Goal: Navigation & Orientation: Find specific page/section

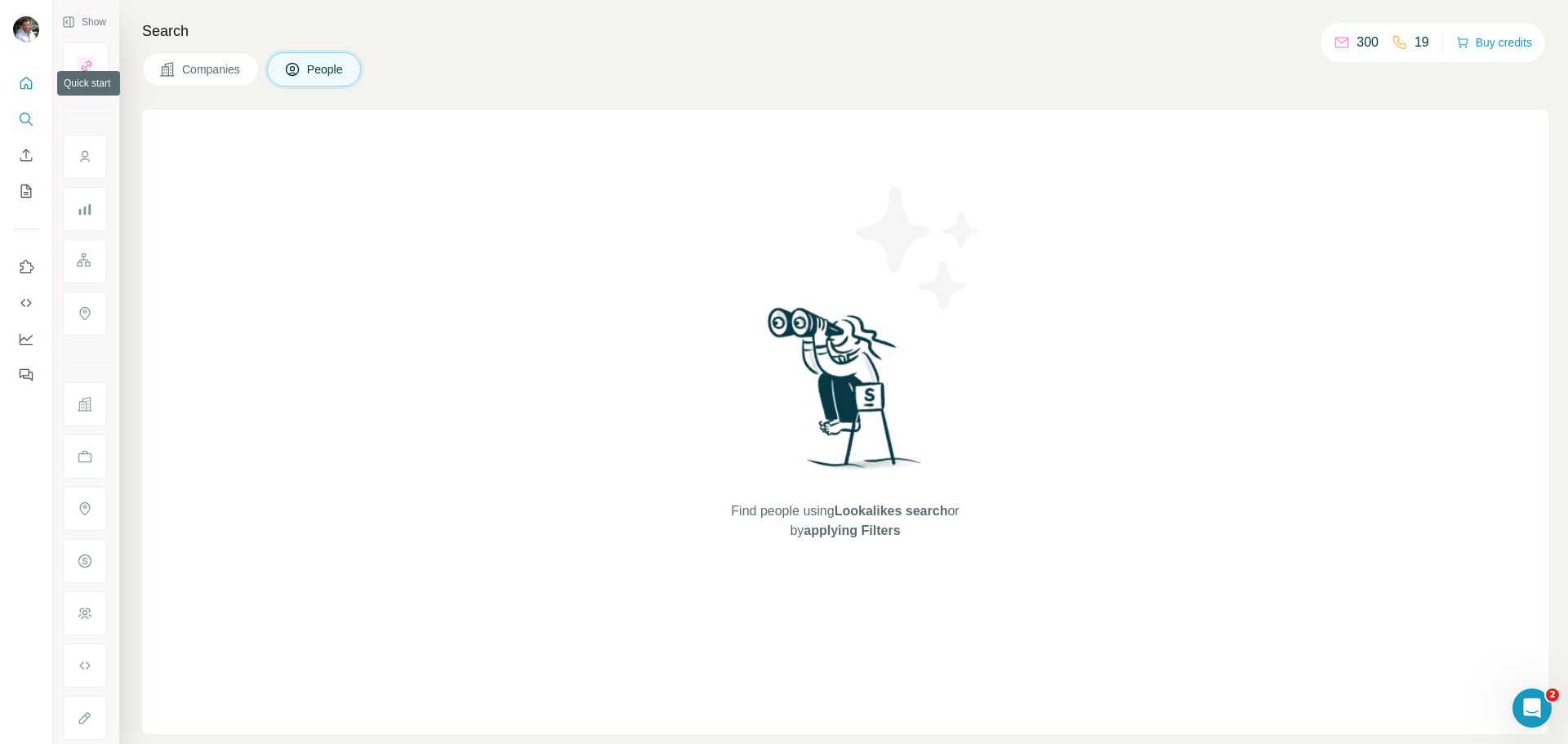
click at [24, 84] on icon "Quick start" at bounding box center [25, 82] width 16 height 16
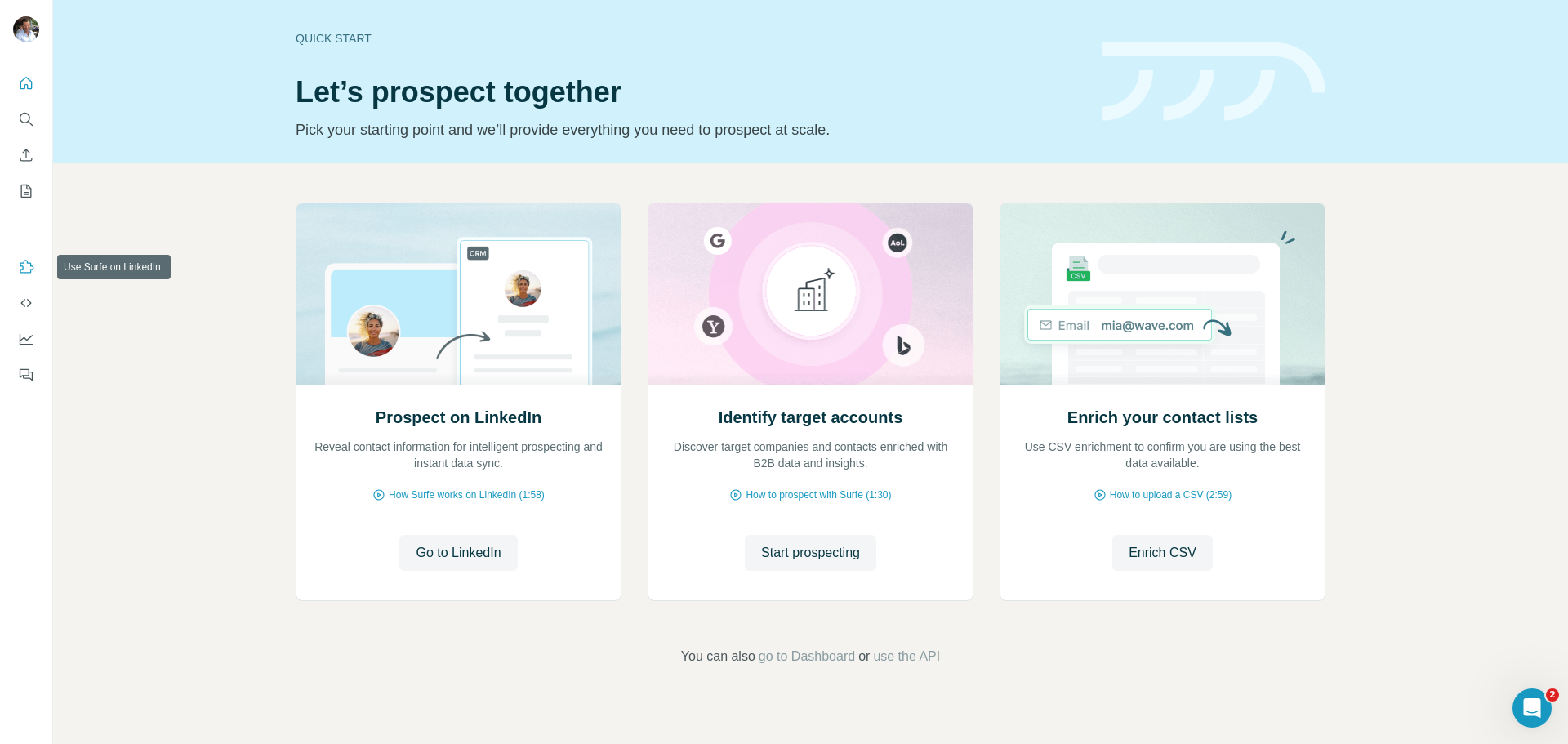
click at [29, 262] on icon "Use Surfe on LinkedIn" at bounding box center [25, 267] width 16 height 16
click at [26, 189] on icon "My lists" at bounding box center [25, 190] width 16 height 16
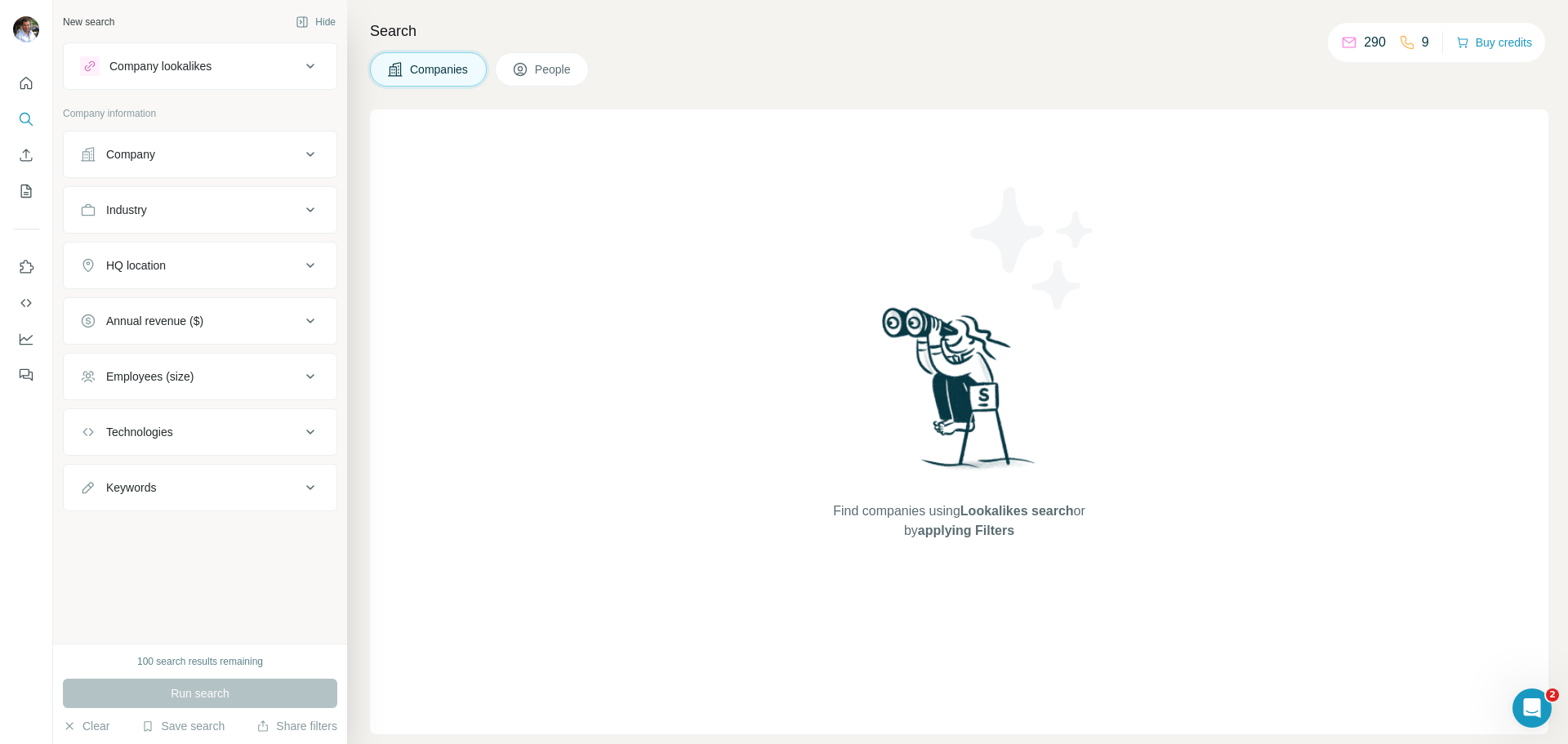
click at [310, 70] on icon at bounding box center [310, 66] width 19 height 19
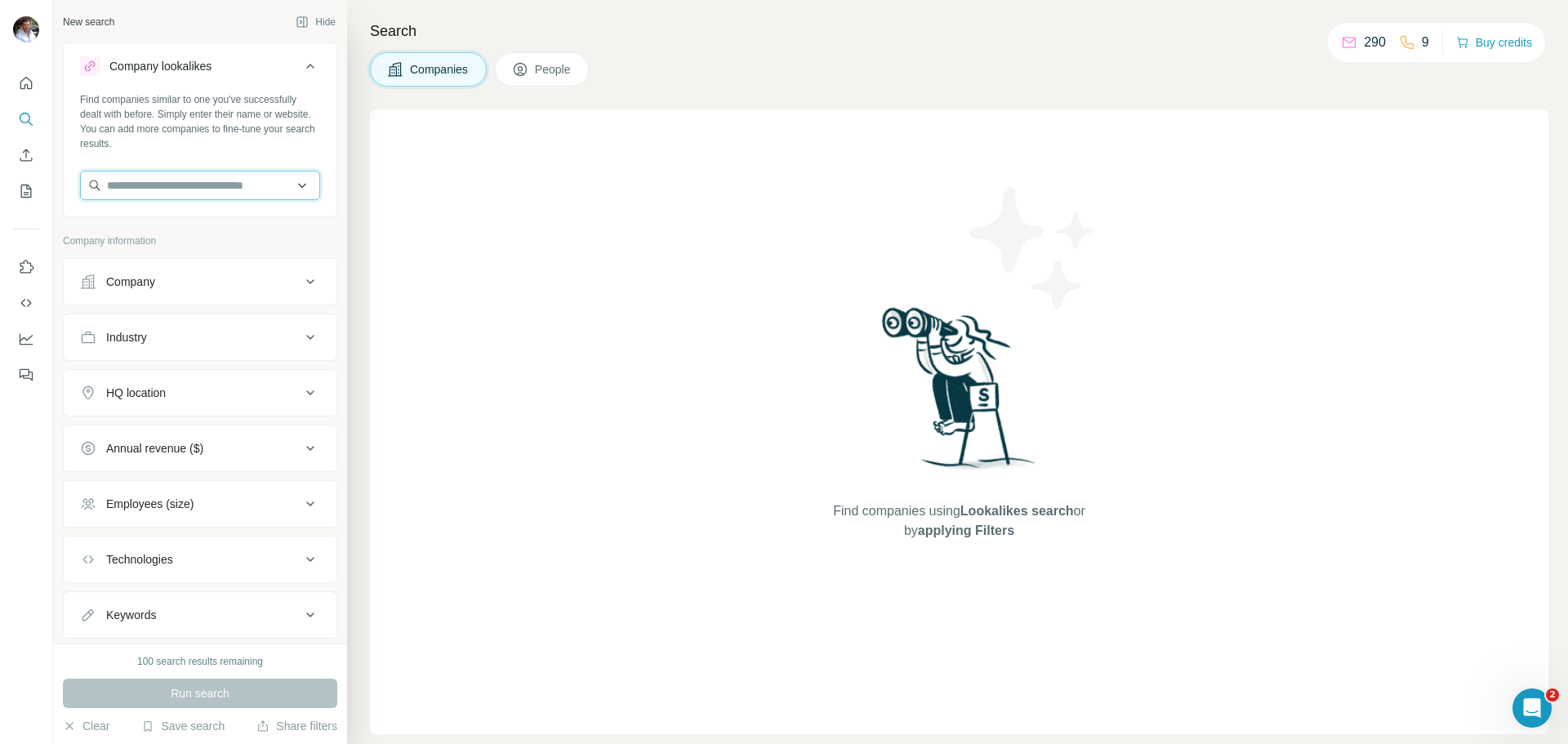
click at [232, 197] on input "text" at bounding box center [199, 185] width 240 height 29
click at [289, 183] on input "text" at bounding box center [199, 185] width 240 height 29
click at [197, 290] on button "Company" at bounding box center [200, 282] width 273 height 40
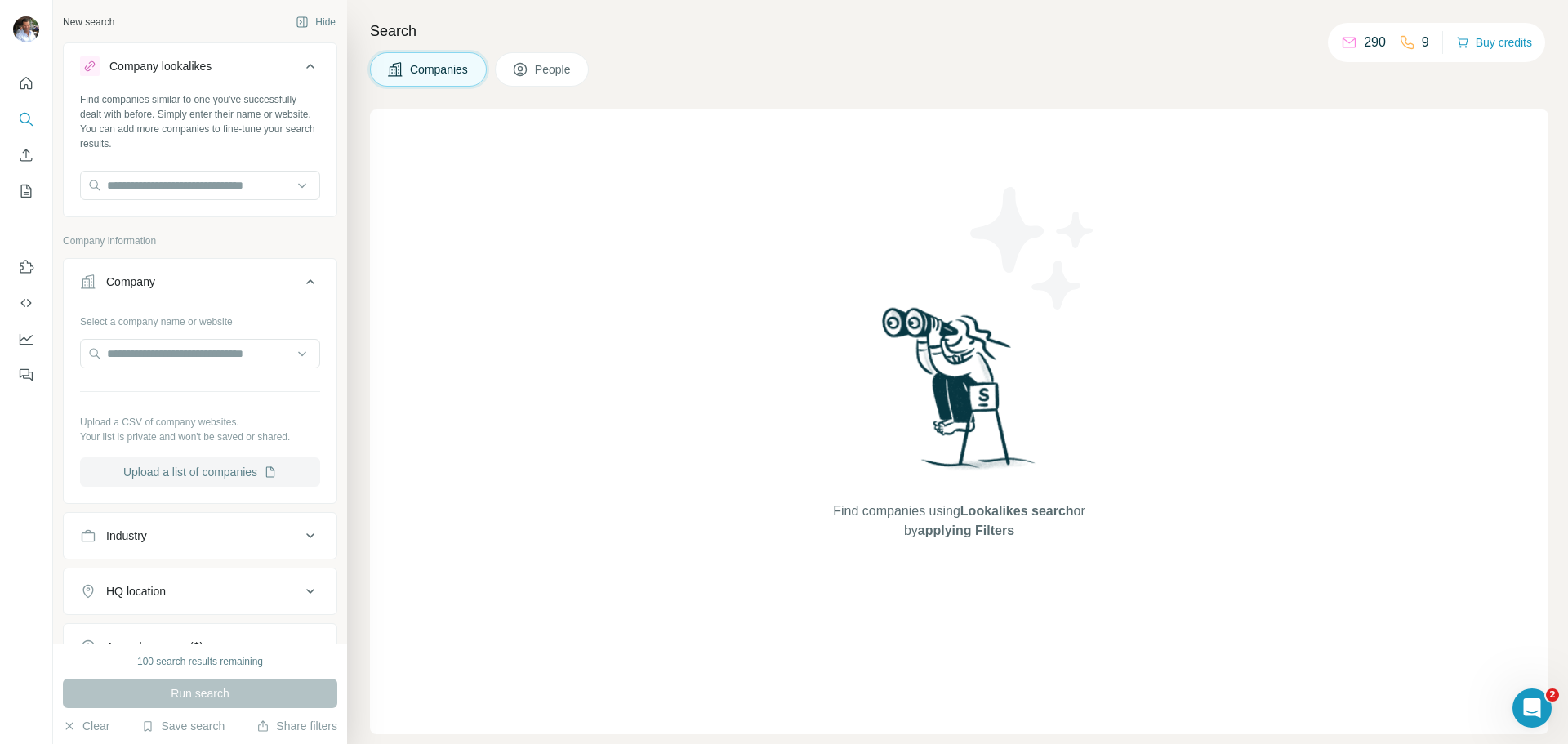
click at [204, 479] on button "Upload a list of companies" at bounding box center [199, 472] width 240 height 29
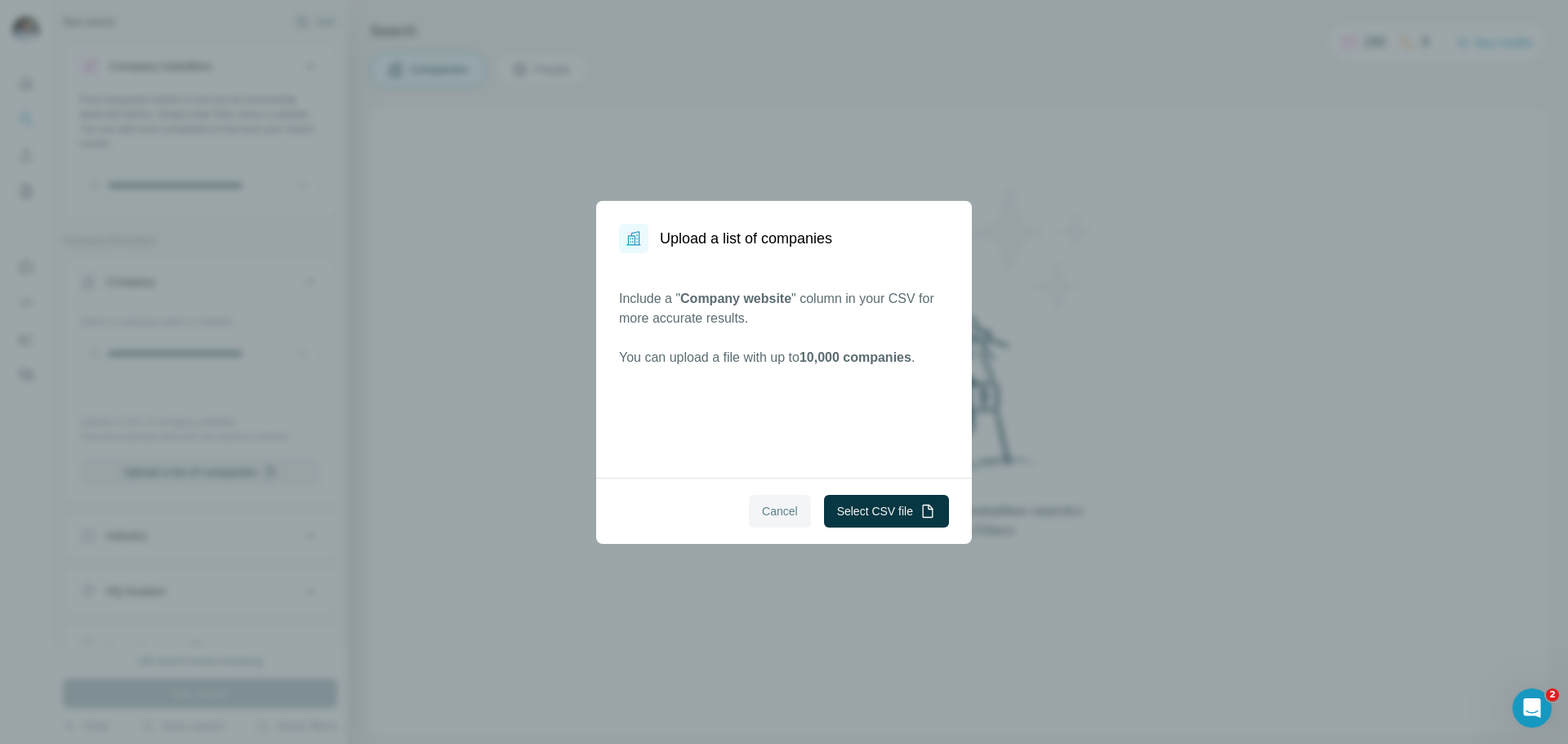
click at [777, 510] on span "Cancel" at bounding box center [780, 511] width 36 height 16
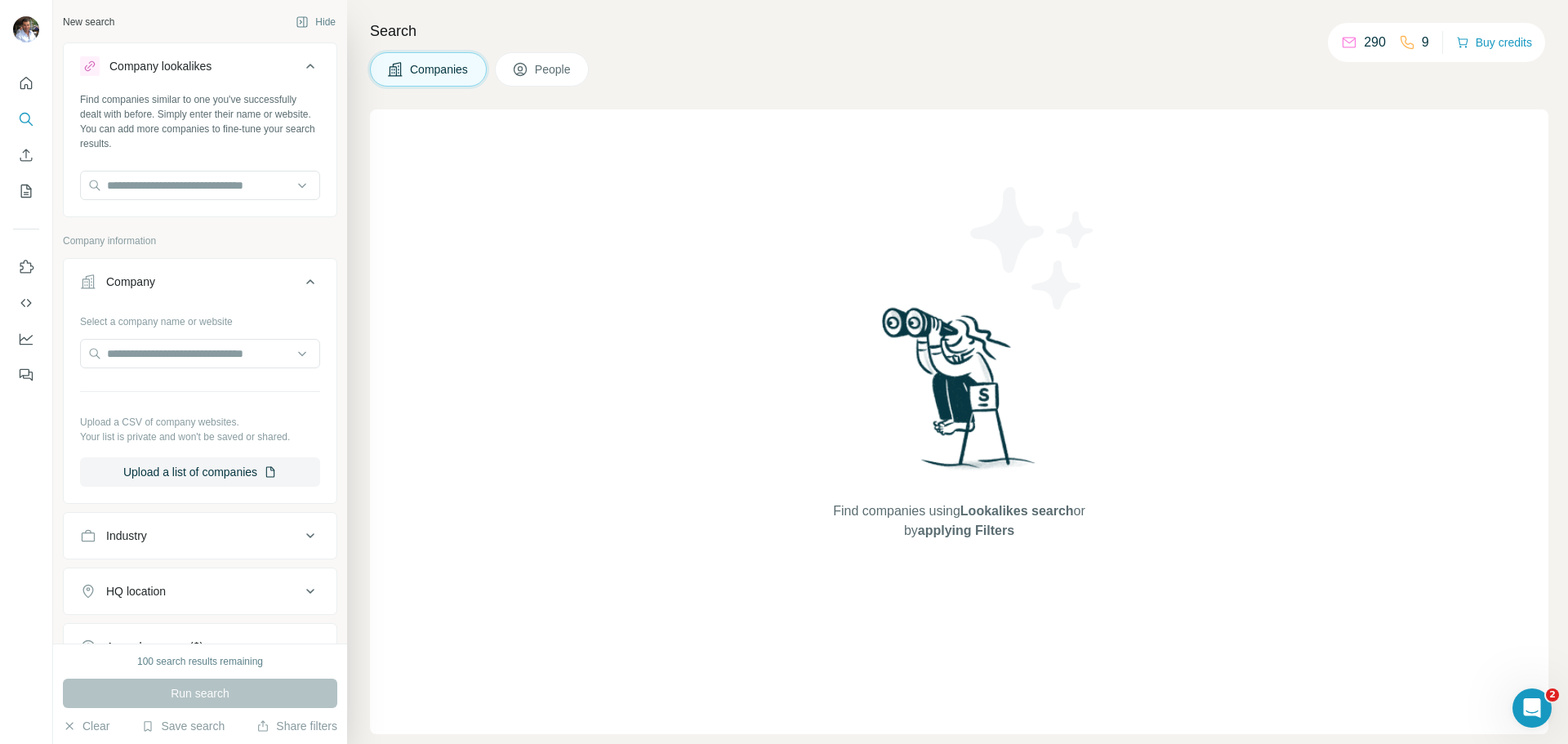
click at [567, 77] on span "People" at bounding box center [554, 69] width 38 height 16
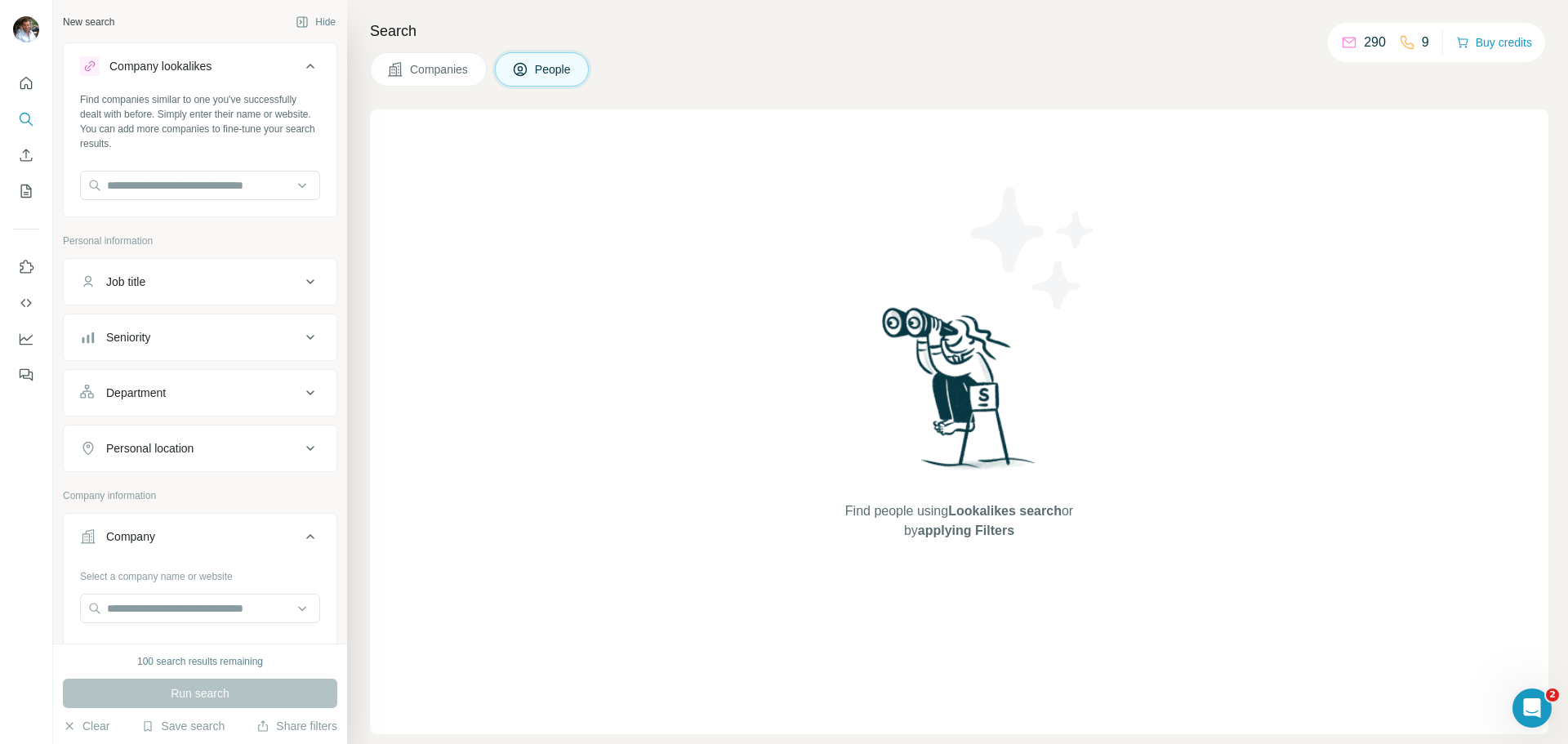
click at [432, 68] on span "Companies" at bounding box center [439, 69] width 60 height 16
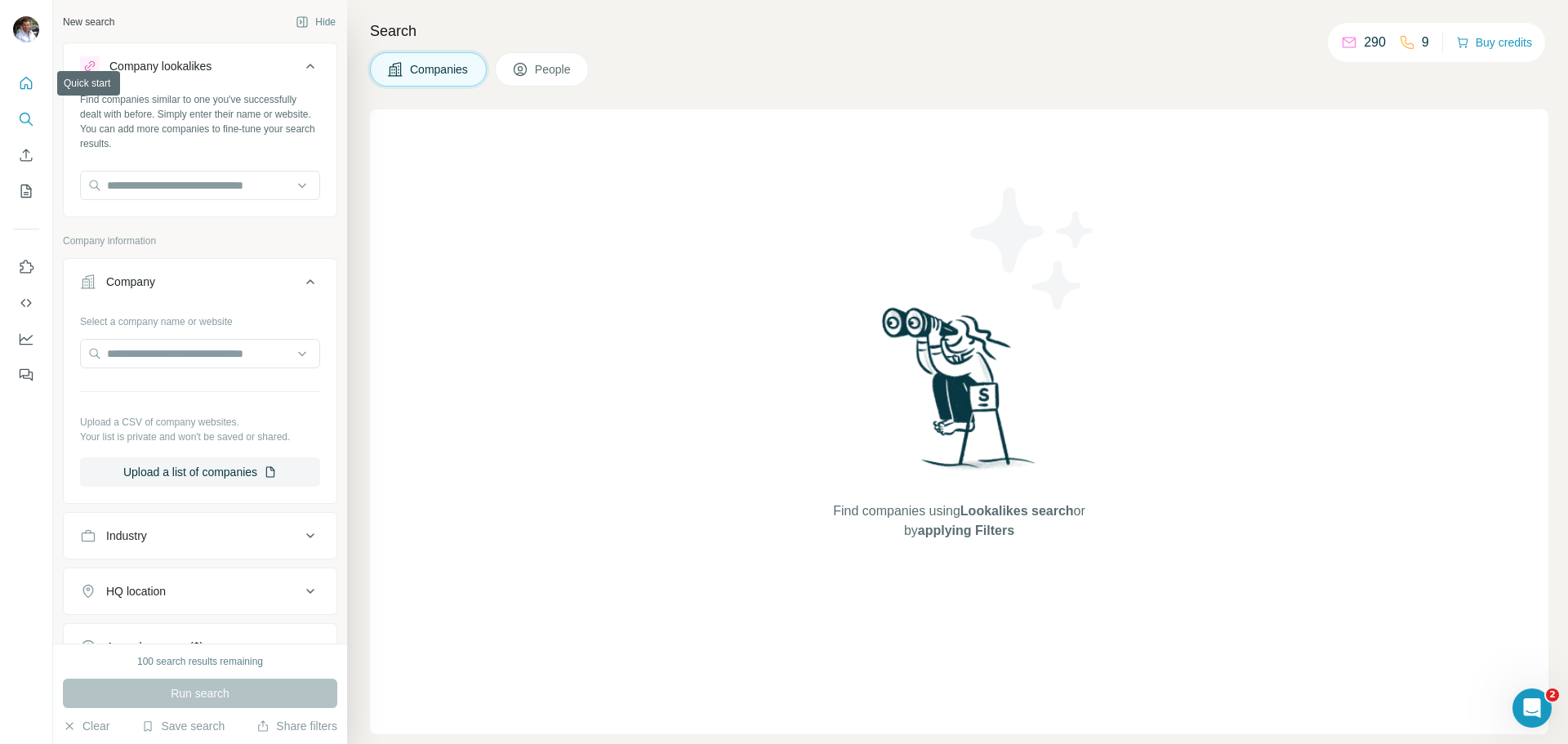
click at [24, 86] on icon "Quick start" at bounding box center [25, 82] width 16 height 16
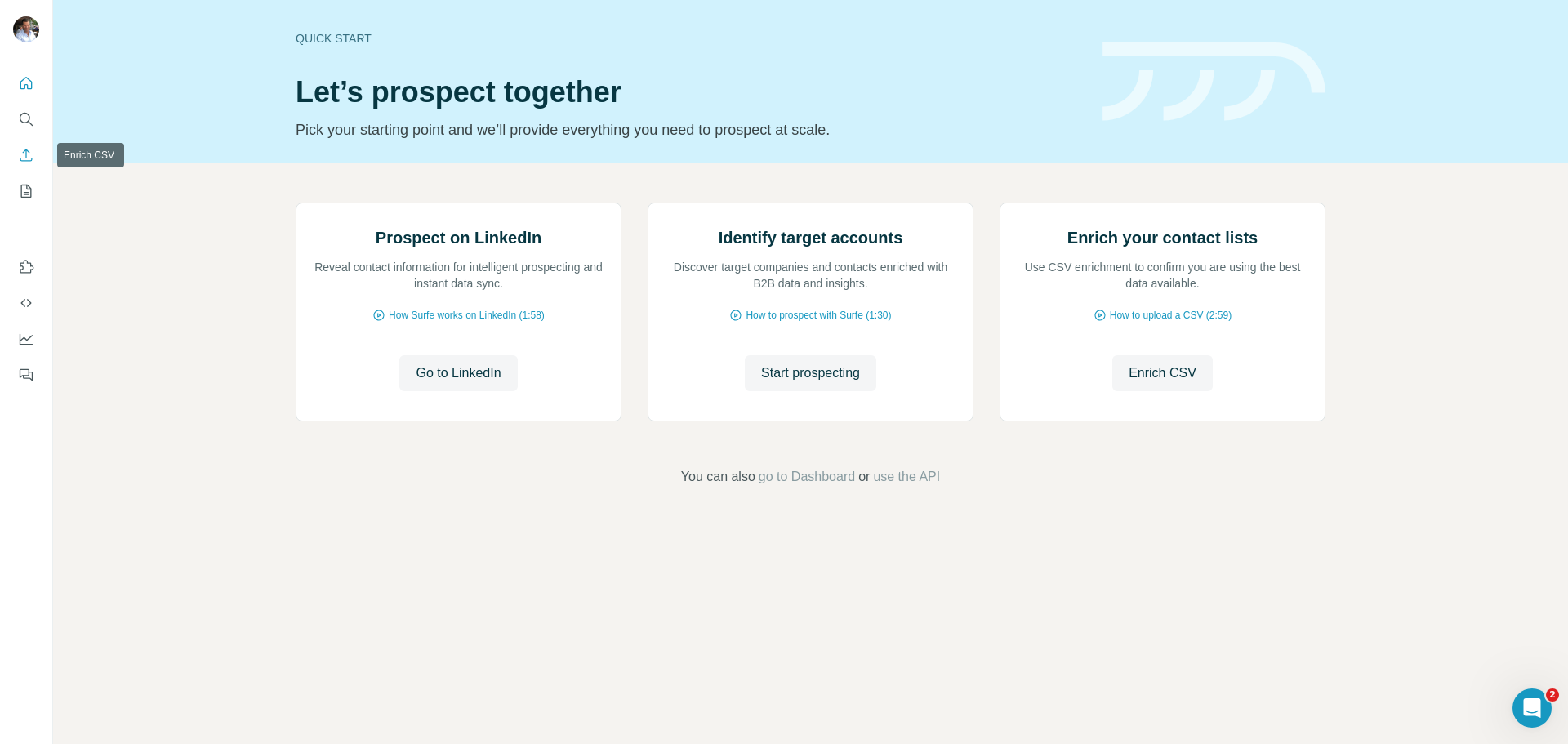
click at [25, 157] on icon "Enrich CSV" at bounding box center [25, 155] width 16 height 16
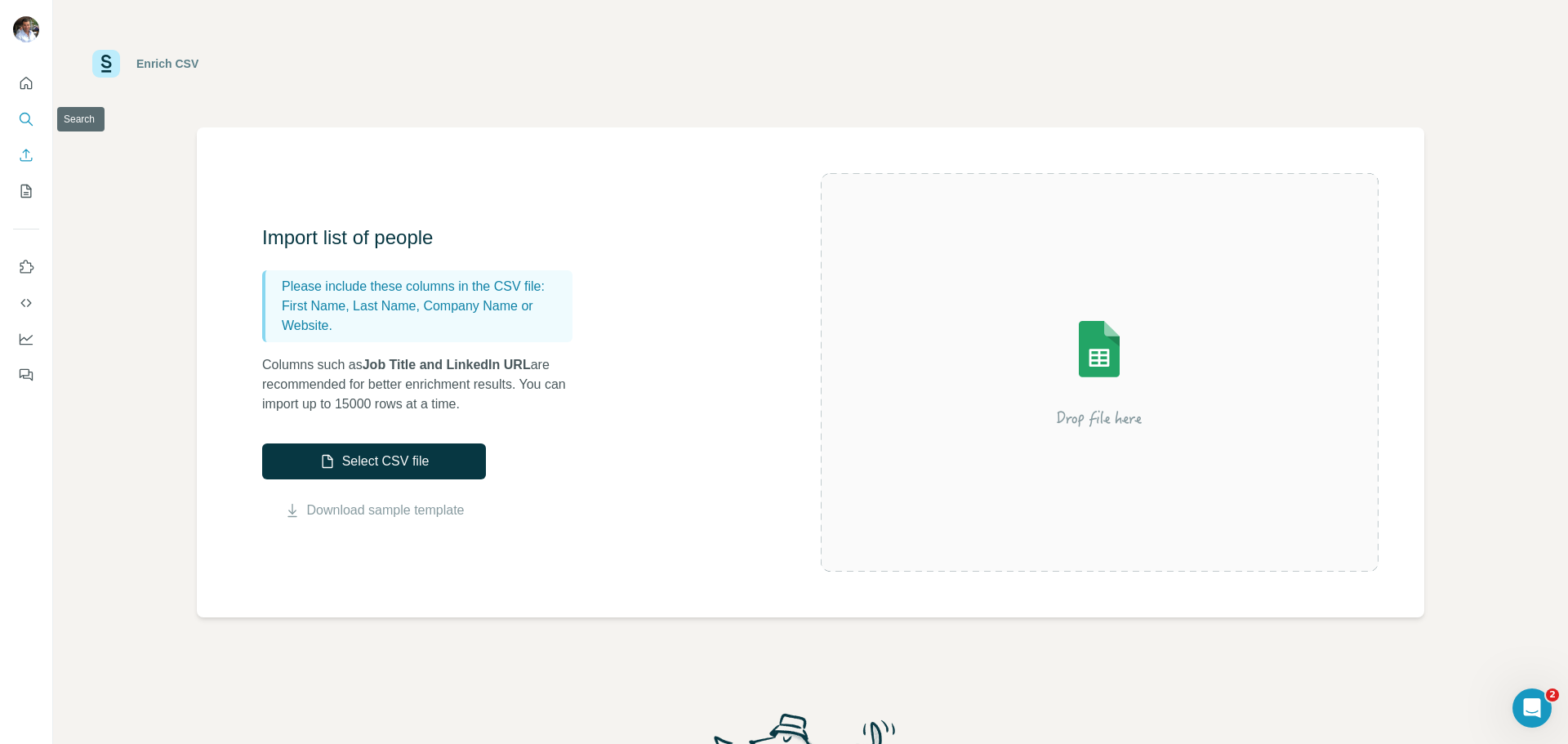
click at [26, 116] on icon "Search" at bounding box center [25, 119] width 16 height 16
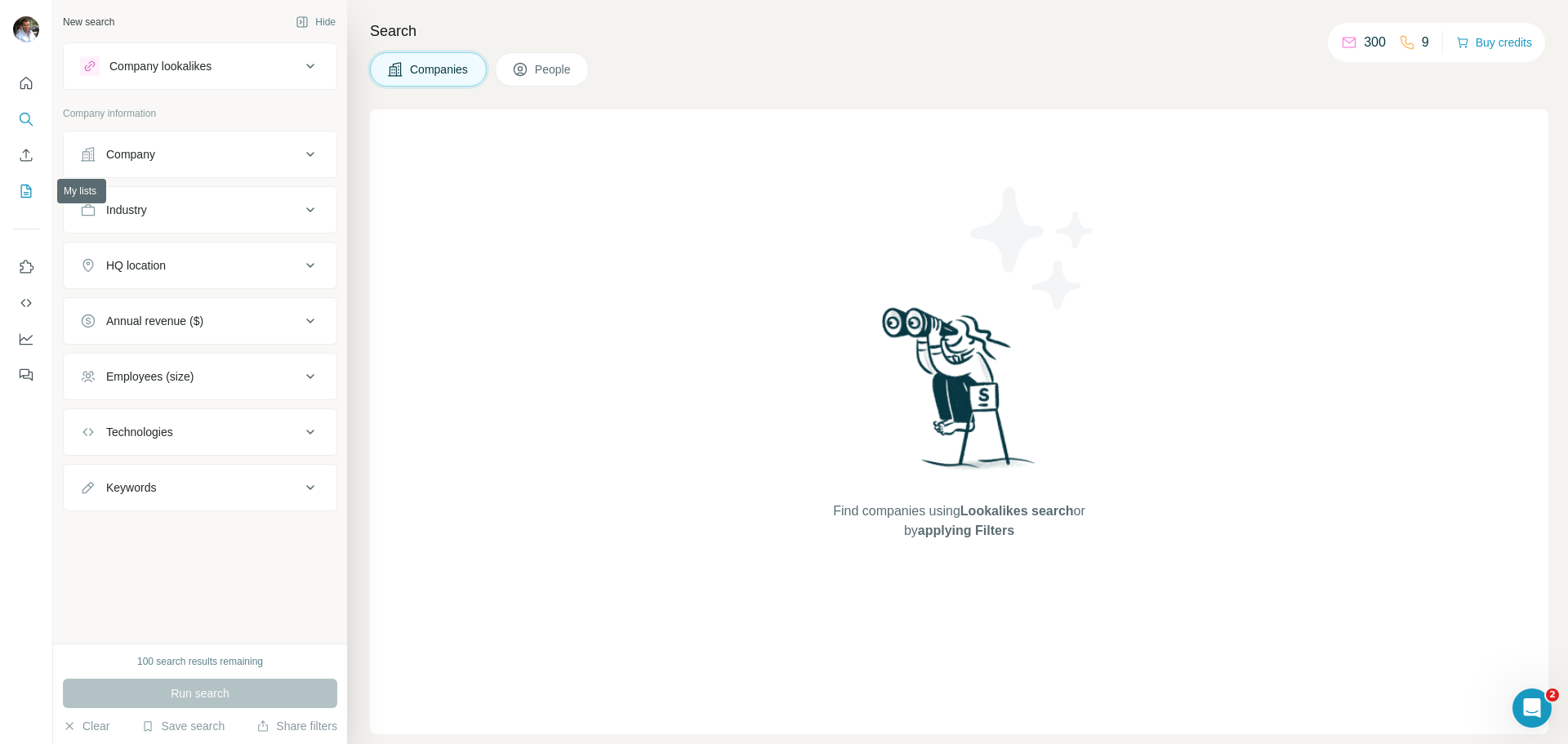
click at [24, 199] on icon "My lists" at bounding box center [25, 190] width 16 height 16
